Goal: Information Seeking & Learning: Learn about a topic

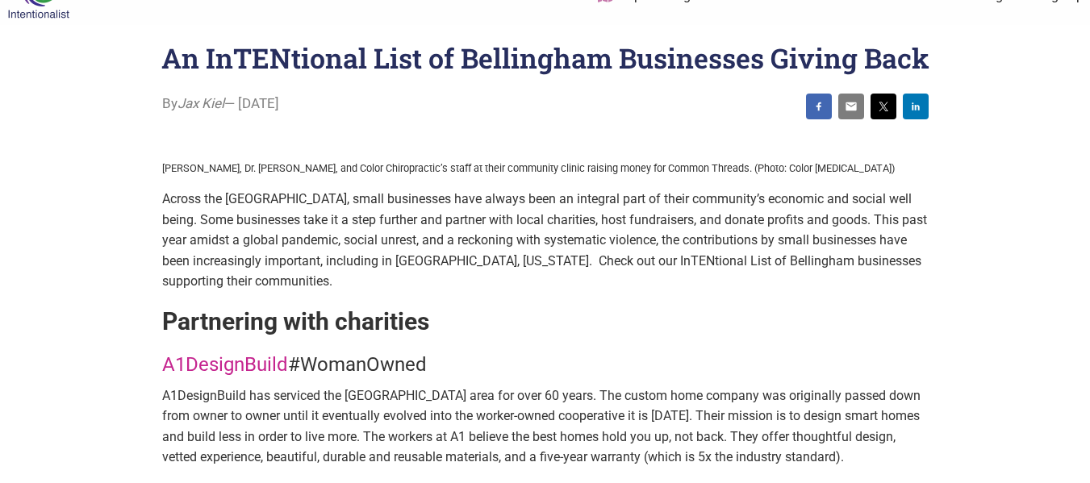
scroll to position [40, 0]
click at [477, 230] on p "Across the [GEOGRAPHIC_DATA], small businesses have always been an integral par…" at bounding box center [545, 239] width 766 height 103
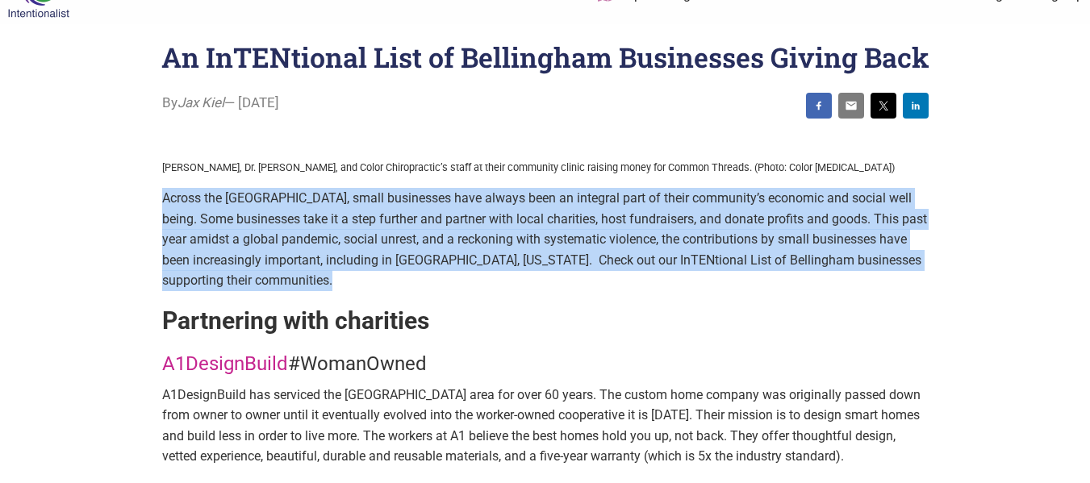
click at [477, 230] on p "Across the [GEOGRAPHIC_DATA], small businesses have always been an integral par…" at bounding box center [545, 239] width 766 height 103
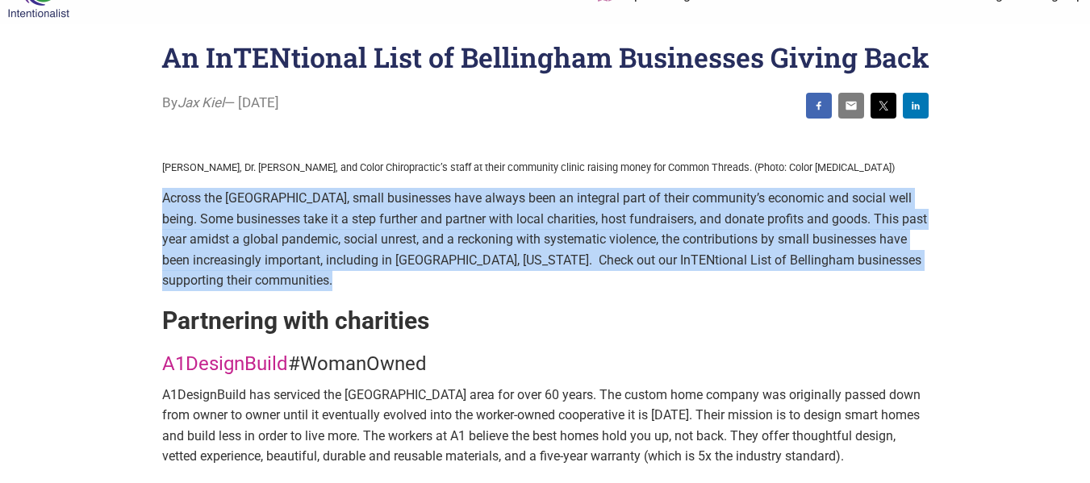
click at [477, 230] on p "Across the [GEOGRAPHIC_DATA], small businesses have always been an integral par…" at bounding box center [545, 239] width 766 height 103
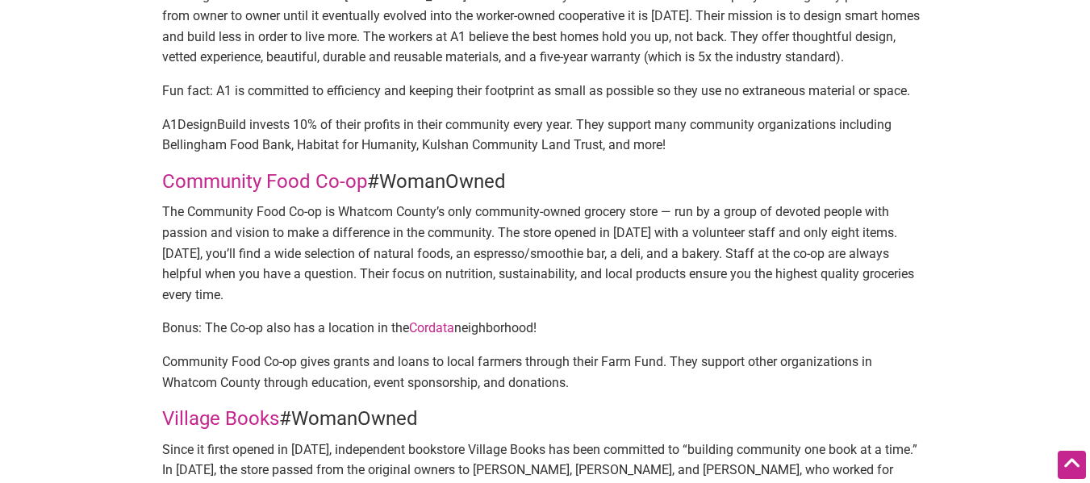
scroll to position [440, 0]
click at [477, 230] on p "The Community Food Co-op is Whatcom County’s only community-owned grocery store…" at bounding box center [545, 252] width 766 height 103
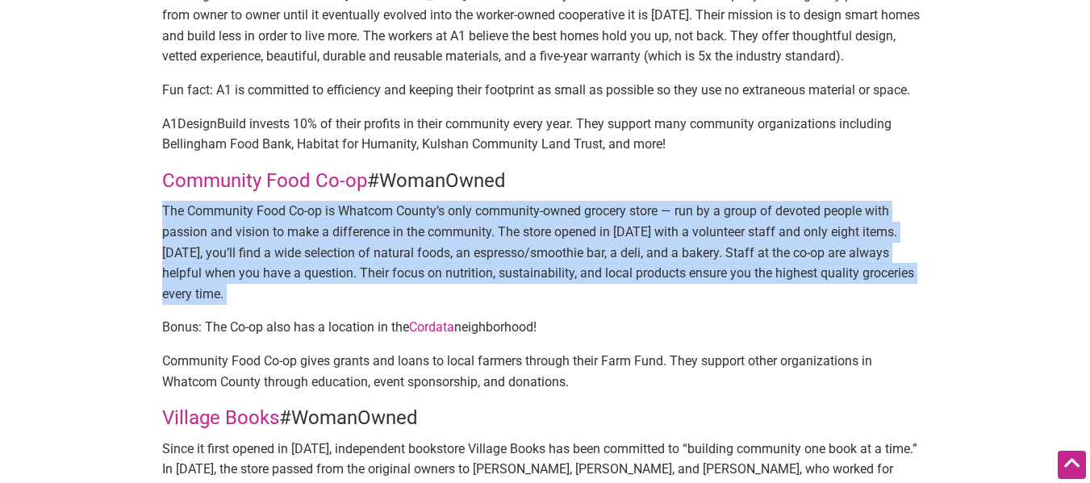
click at [477, 230] on p "The Community Food Co-op is Whatcom County’s only community-owned grocery store…" at bounding box center [545, 252] width 766 height 103
click at [477, 232] on p "The Community Food Co-op is Whatcom County’s only community-owned grocery store…" at bounding box center [545, 252] width 766 height 103
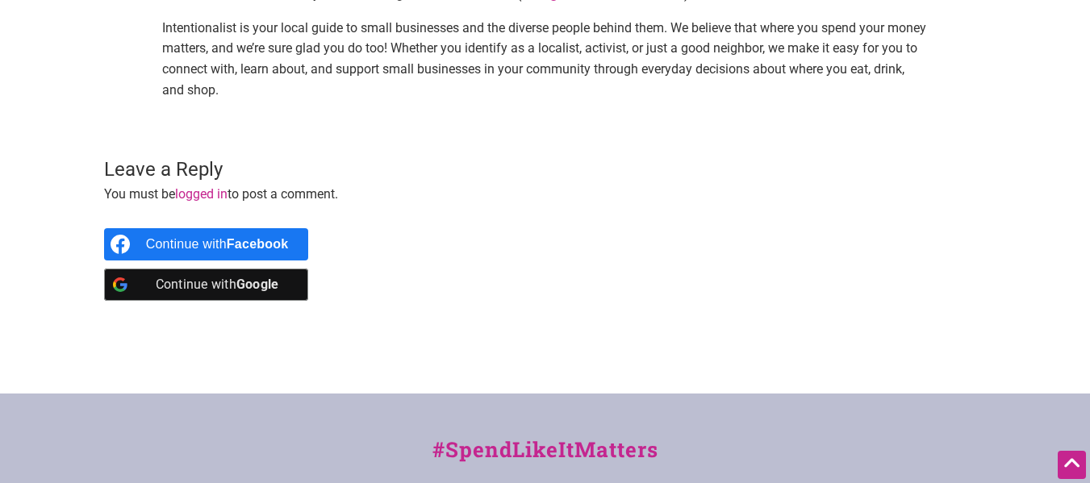
scroll to position [2966, 0]
